Goal: Book appointment/travel/reservation

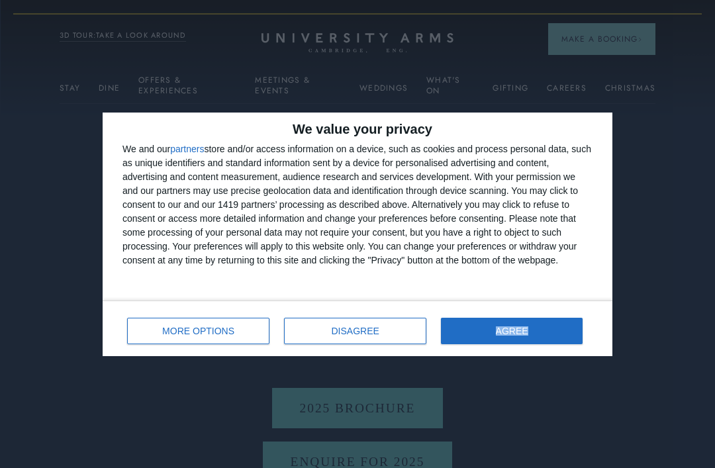
click at [391, 336] on button "DISAGREE" at bounding box center [355, 331] width 142 height 26
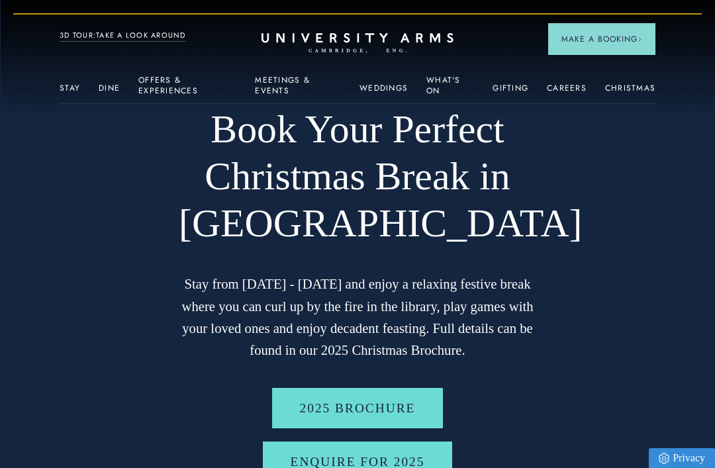
click at [388, 336] on p "Stay from [DATE] - [DATE] and enjoy a relaxing festive break where you can curl…" at bounding box center [358, 318] width 358 height 88
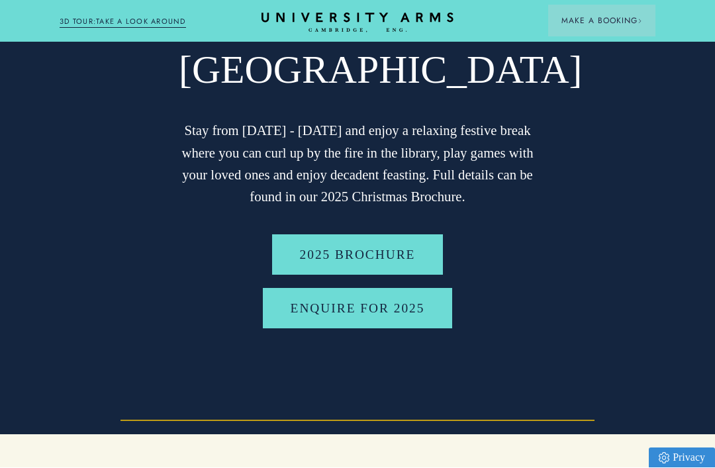
scroll to position [181, 0]
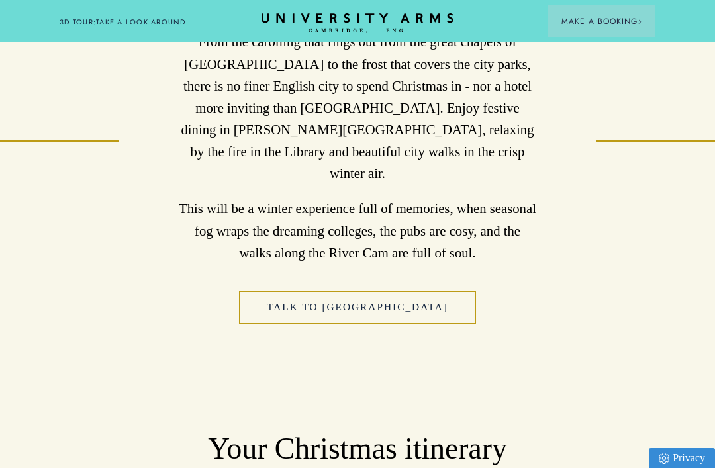
click at [350, 430] on div "Your Christmas itinerary Our flexible itinerary will work for however you and y…" at bounding box center [358, 477] width 596 height 94
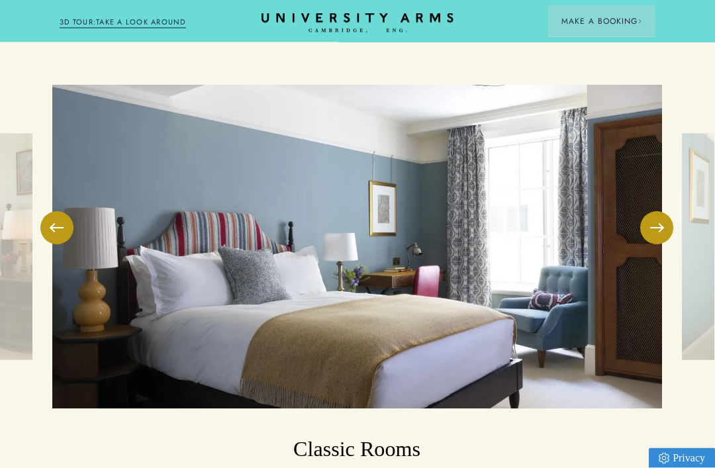
scroll to position [1883, 1]
click at [664, 211] on button at bounding box center [656, 227] width 33 height 33
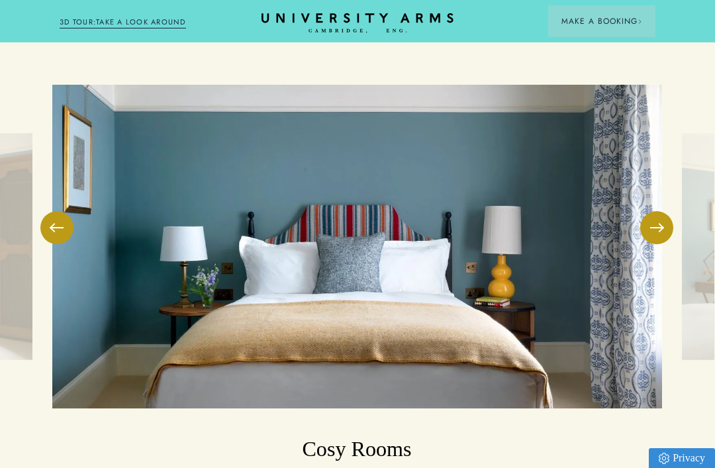
click at [657, 211] on button at bounding box center [656, 227] width 33 height 33
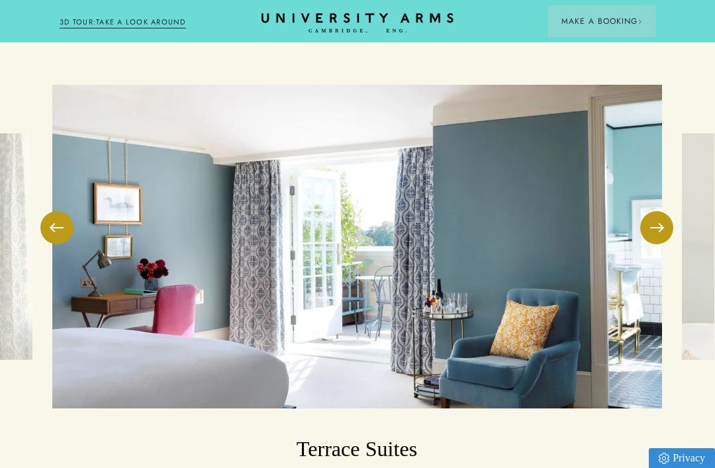
click at [660, 211] on button at bounding box center [656, 227] width 33 height 33
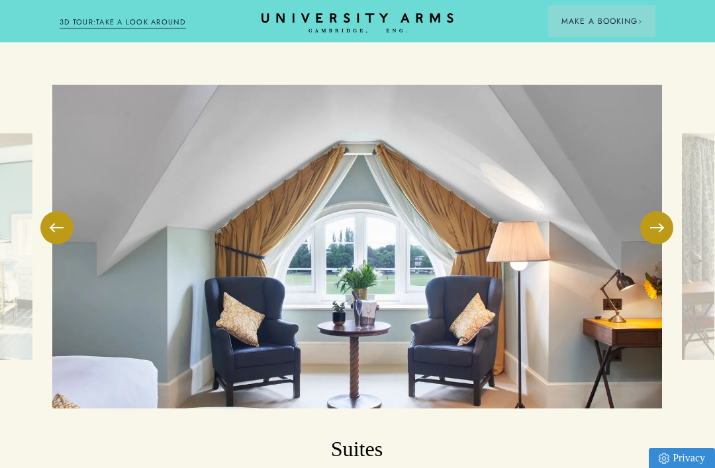
click at [670, 211] on button at bounding box center [656, 227] width 33 height 33
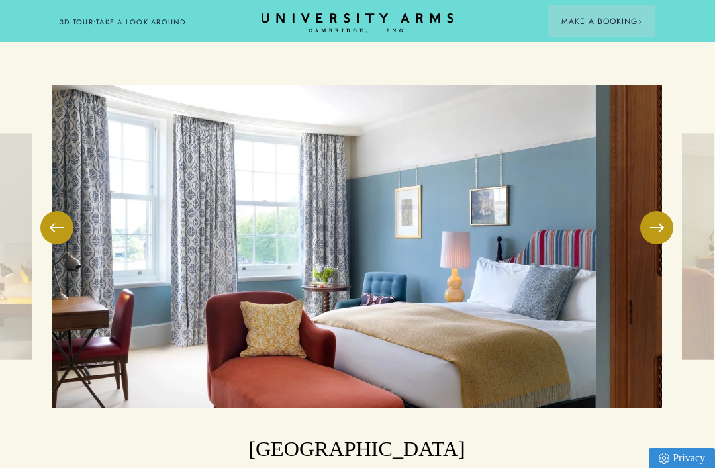
click at [62, 211] on button at bounding box center [56, 227] width 33 height 33
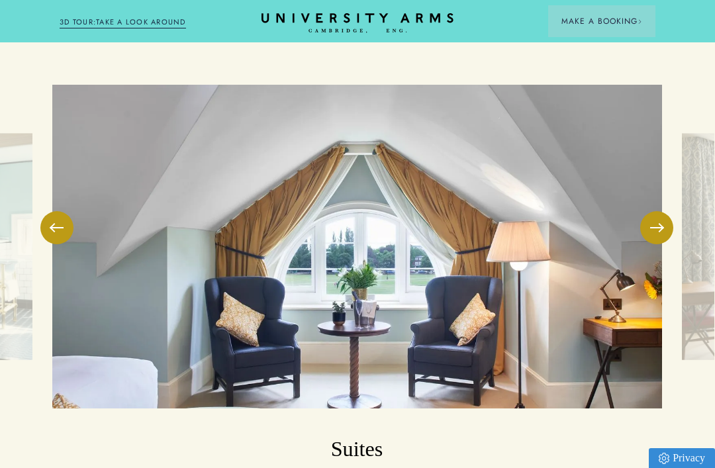
click at [664, 211] on button at bounding box center [656, 227] width 33 height 33
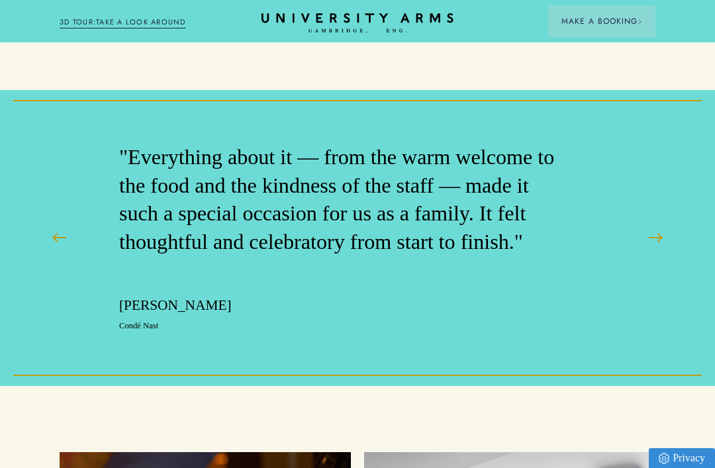
scroll to position [4320, 0]
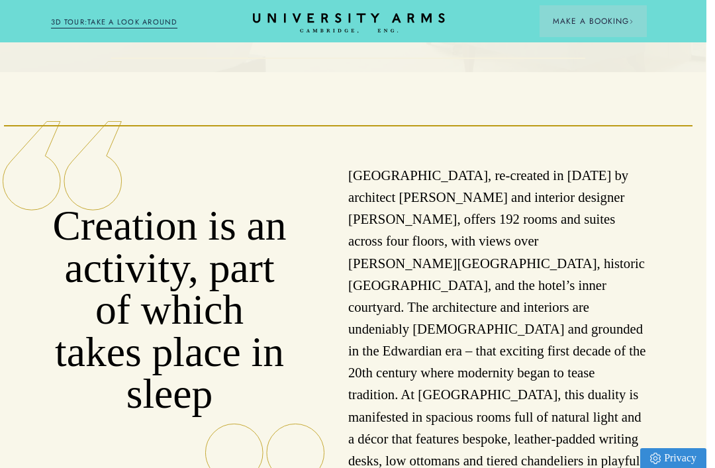
scroll to position [0, 1]
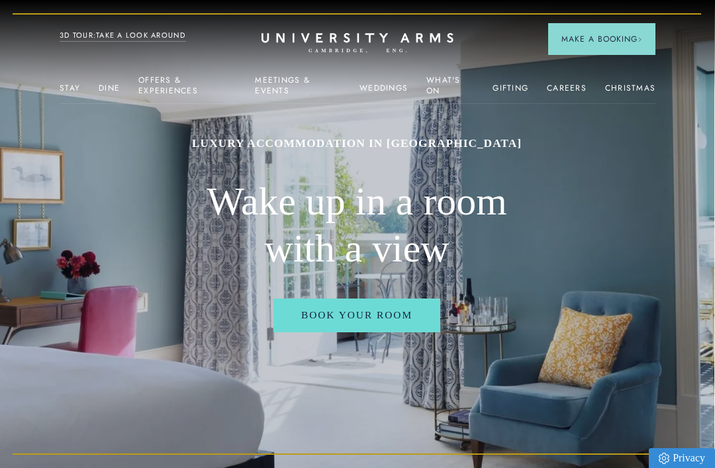
click at [449, 91] on link "What's On" at bounding box center [451, 89] width 48 height 28
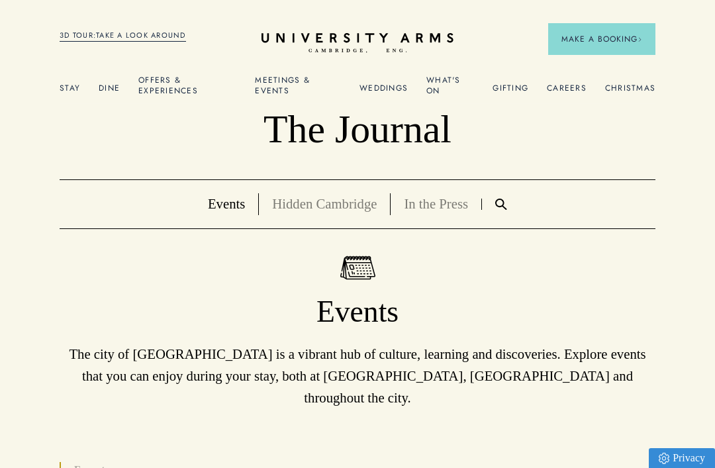
click at [176, 88] on link "Offers & Experiences" at bounding box center [187, 89] width 98 height 28
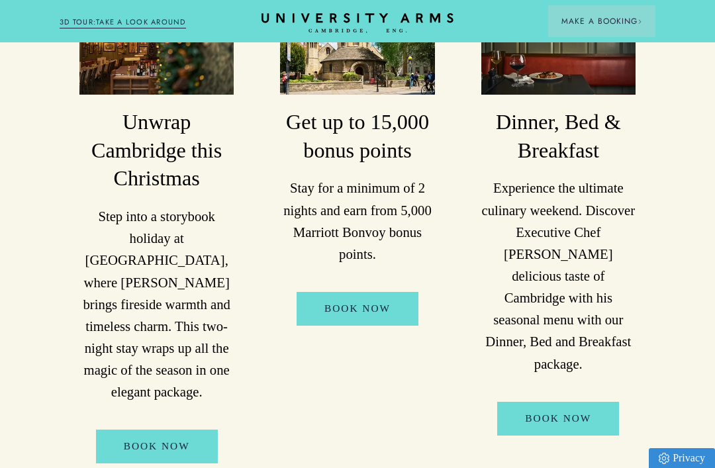
scroll to position [332, 0]
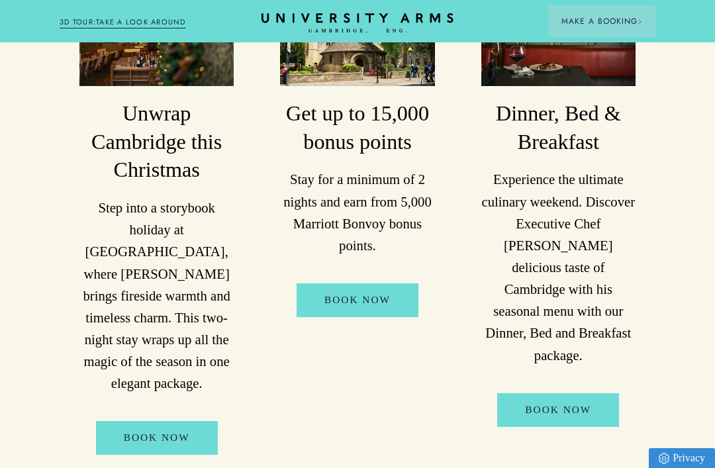
click at [186, 421] on link "BOOK NOW" at bounding box center [157, 438] width 122 height 34
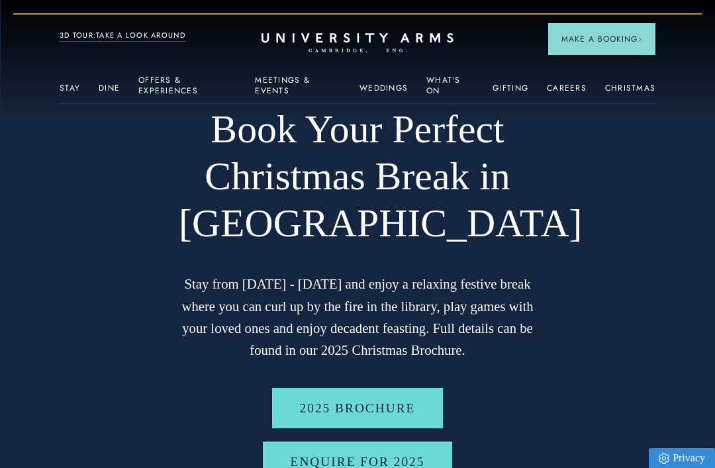
click at [373, 413] on link "2025 BROCHURE" at bounding box center [358, 408] width 172 height 40
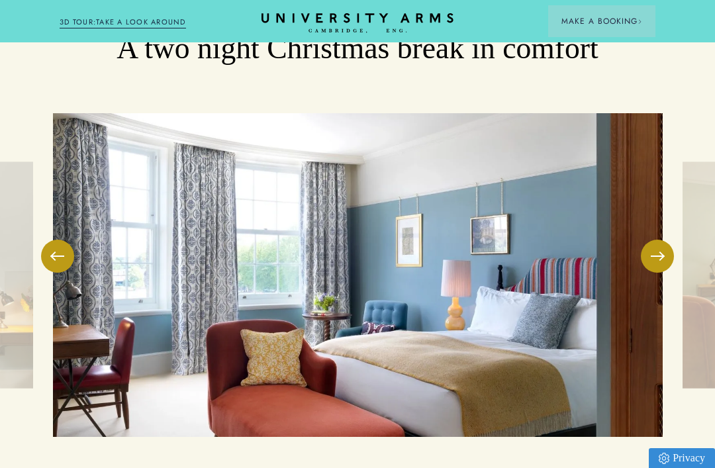
scroll to position [1853, 0]
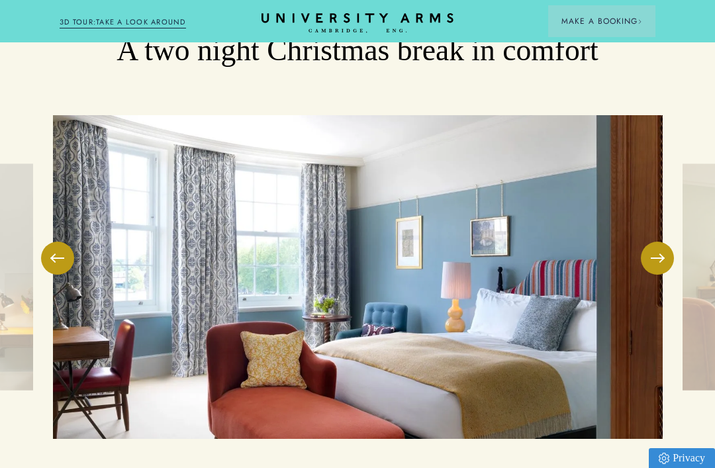
click at [656, 242] on button at bounding box center [657, 258] width 33 height 33
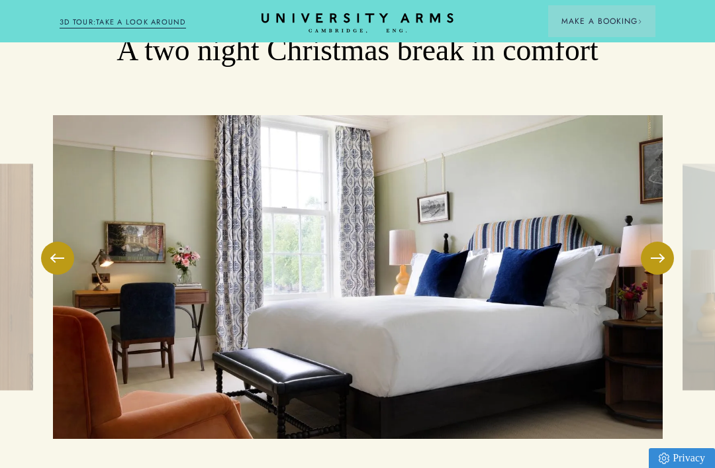
click at [650, 242] on button at bounding box center [657, 258] width 33 height 33
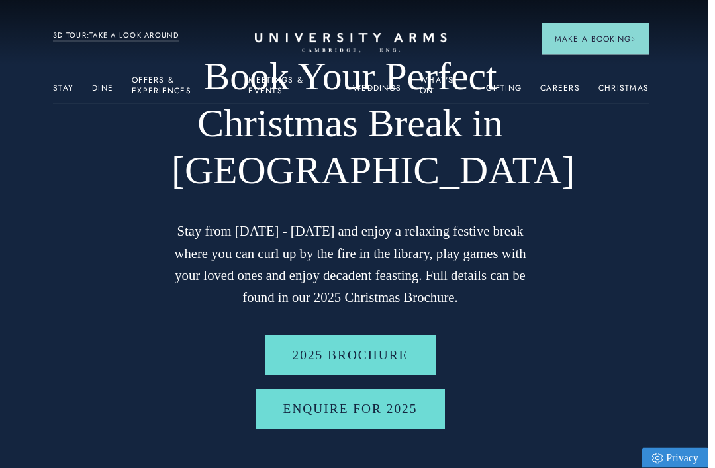
scroll to position [0, 1]
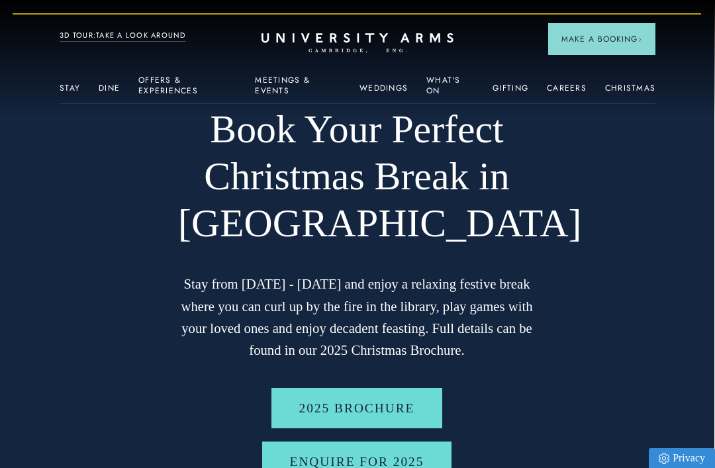
click at [401, 460] on link "Enquire for 2025" at bounding box center [357, 462] width 190 height 40
